Goal: Navigation & Orientation: Find specific page/section

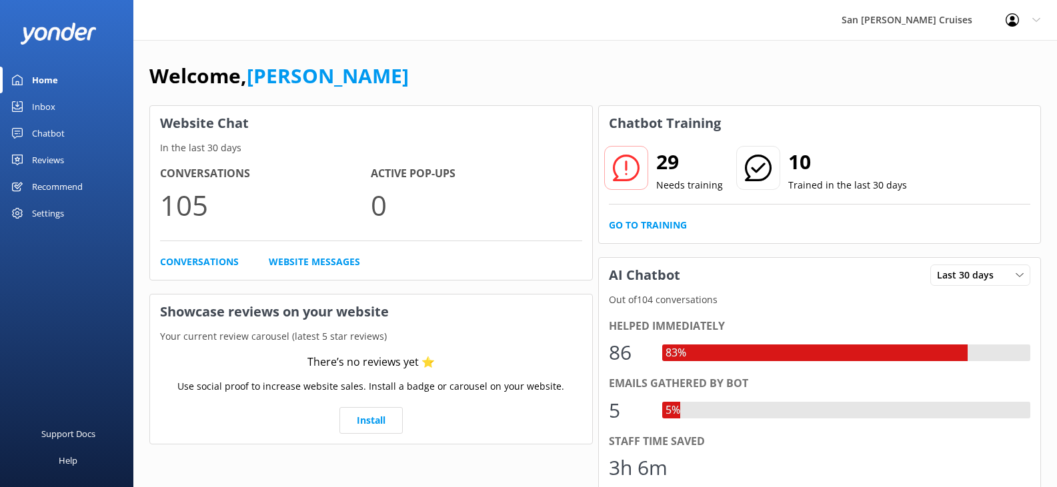
click at [57, 103] on link "Inbox" at bounding box center [66, 106] width 133 height 27
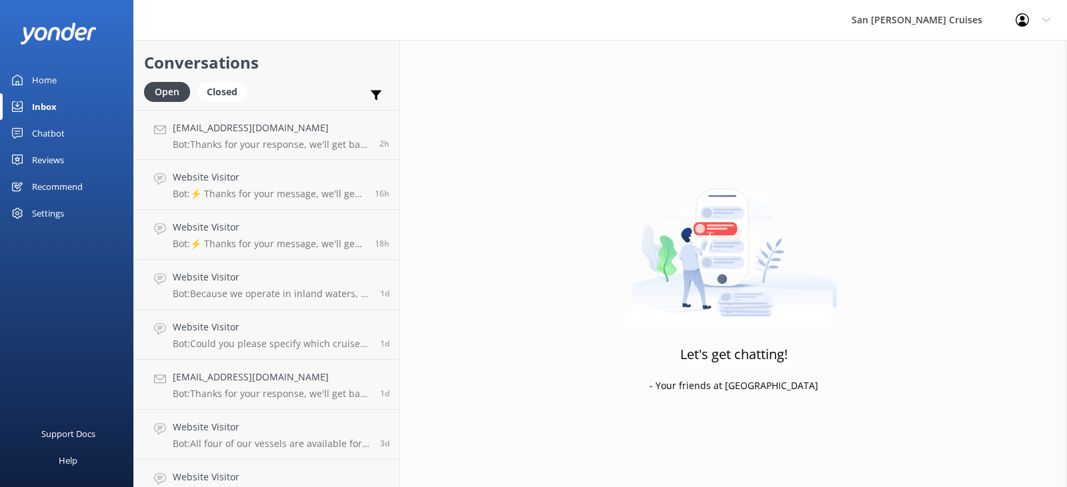
click at [50, 75] on div "Home" at bounding box center [44, 80] width 25 height 27
